Goal: Information Seeking & Learning: Learn about a topic

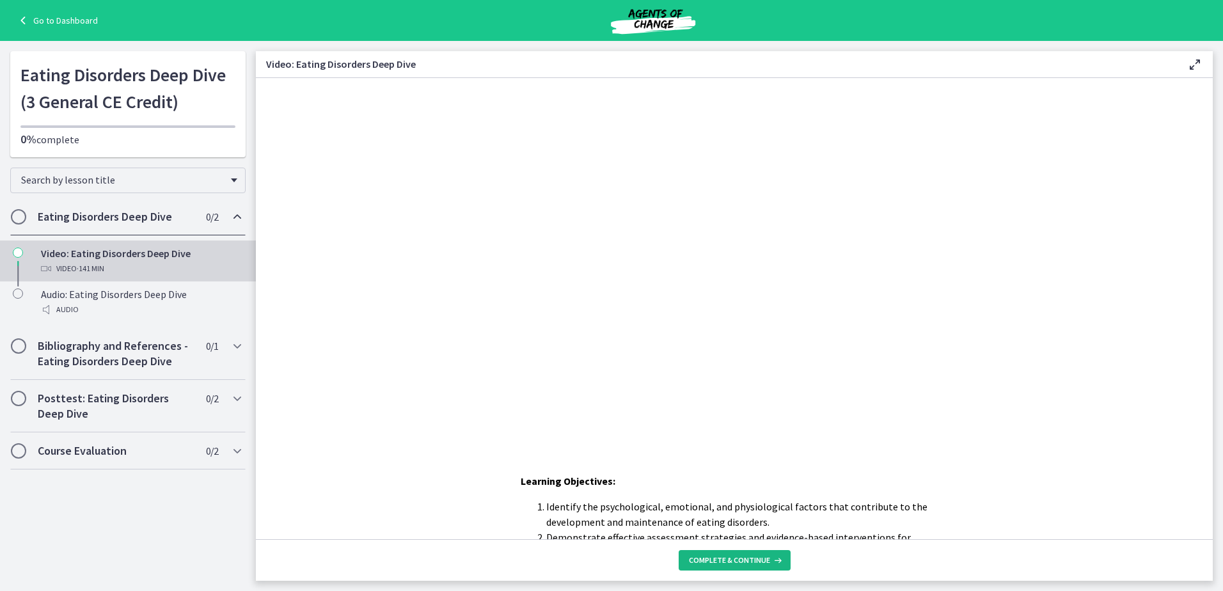
click at [760, 555] on button "Complete & continue" at bounding box center [735, 560] width 112 height 20
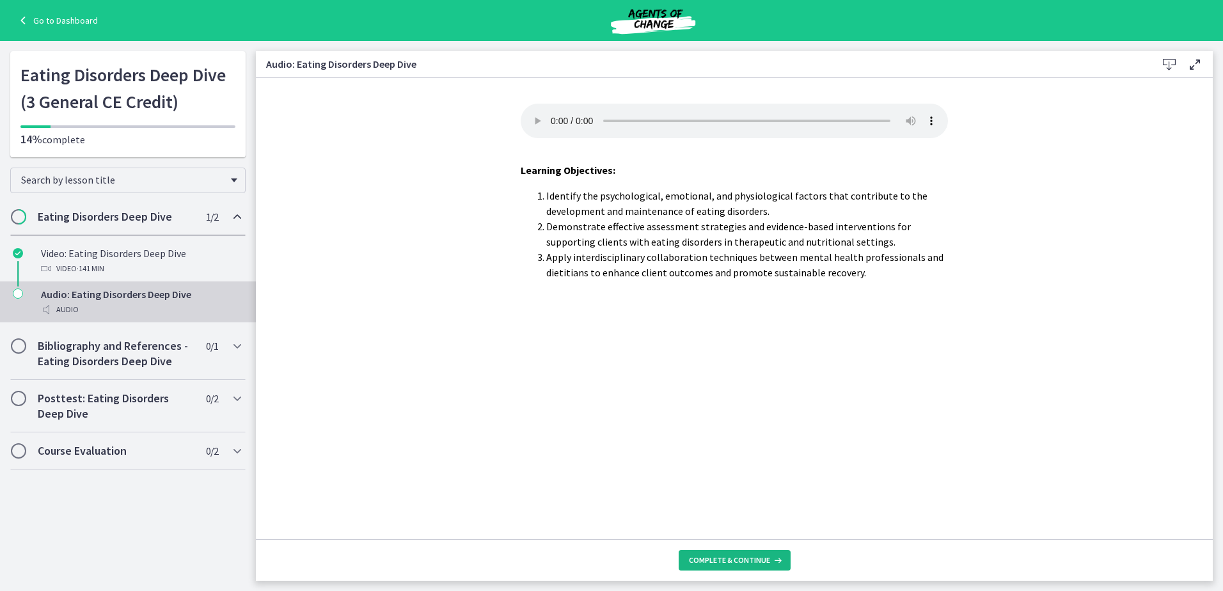
click at [766, 559] on span "Complete & continue" at bounding box center [729, 560] width 81 height 10
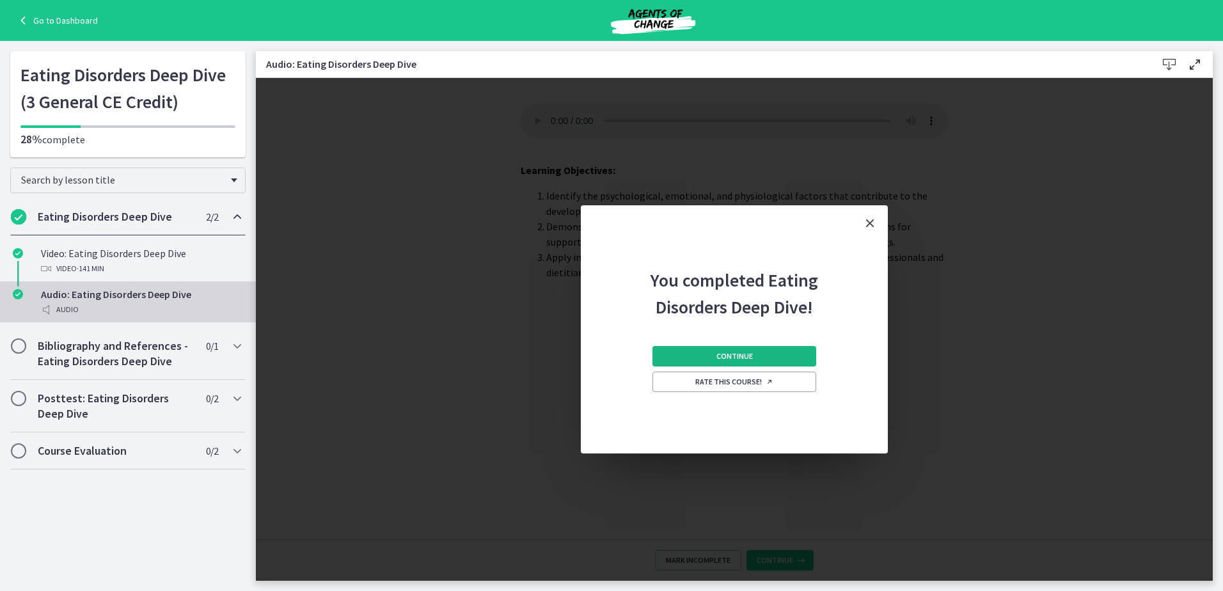
click at [773, 358] on button "Continue" at bounding box center [734, 356] width 164 height 20
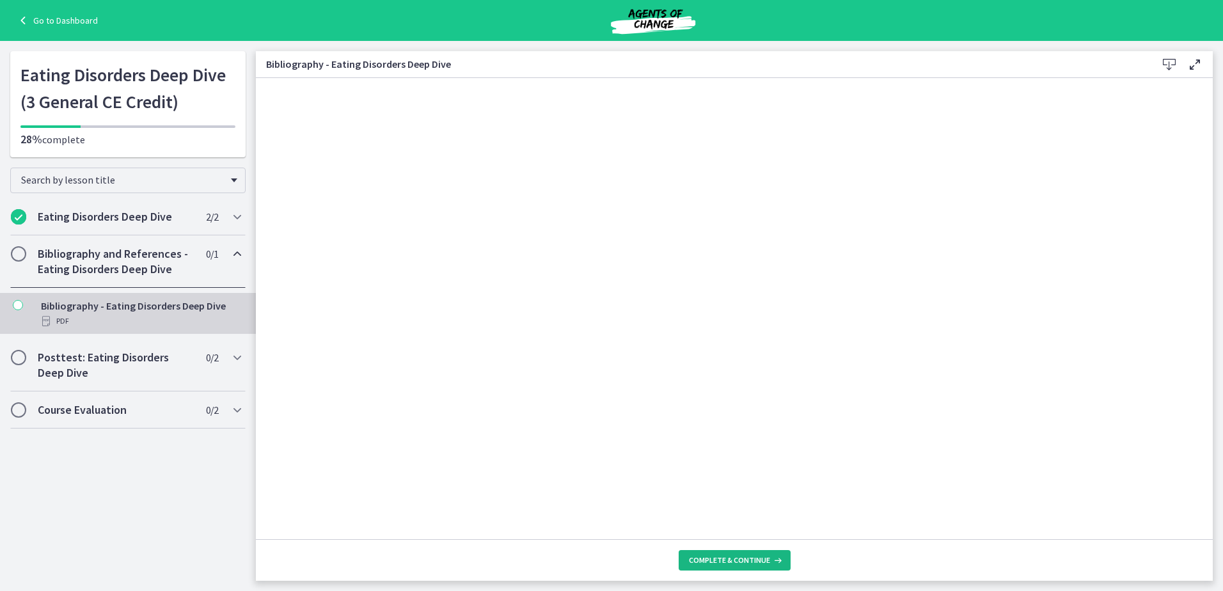
click at [757, 560] on span "Complete & continue" at bounding box center [729, 560] width 81 height 10
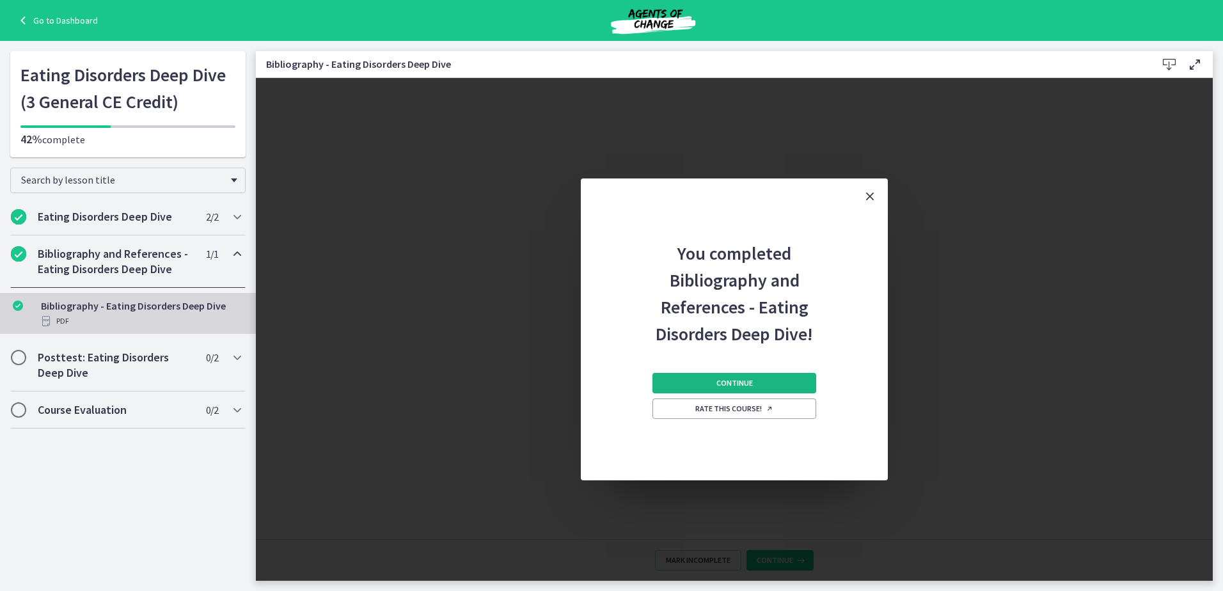
click at [780, 376] on button "Continue" at bounding box center [734, 383] width 164 height 20
